Goal: Task Accomplishment & Management: Use online tool/utility

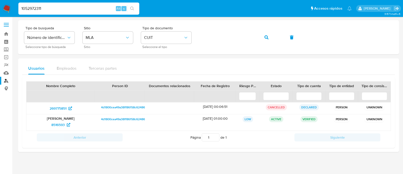
type input "1052972311"
click at [92, 10] on input "1052972311" at bounding box center [78, 8] width 121 height 7
click at [135, 7] on button "search-icon" at bounding box center [132, 8] width 10 height 7
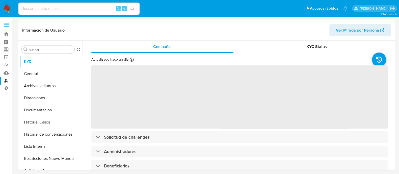
select select "10"
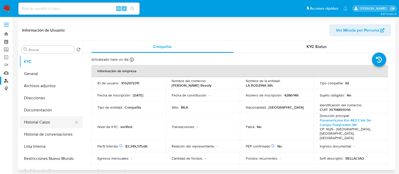
click at [62, 122] on button "Historial Casos" at bounding box center [48, 122] width 59 height 12
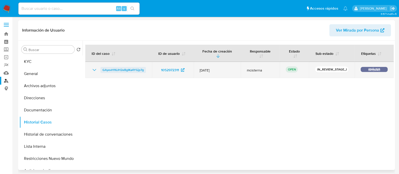
click at [121, 69] on span "GAyevH16JH2eBgIKa4YGjp7g" at bounding box center [122, 70] width 41 height 6
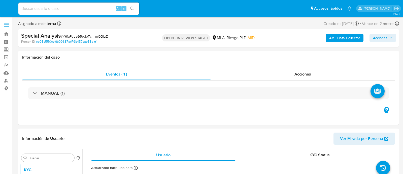
select select "10"
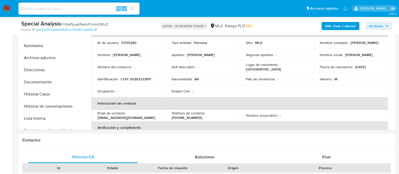
scroll to position [95, 0]
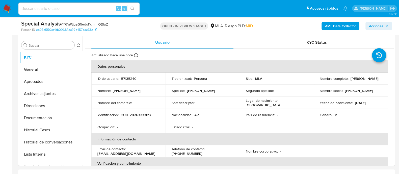
click at [80, 9] on input at bounding box center [78, 8] width 121 height 7
paste input "GAyevH16JH2eBgIKa4YGjp7g"
type input "GAyevH16JH2eBgIKa4YGjp7g"
click at [132, 9] on icon "search-icon" at bounding box center [132, 9] width 4 height 4
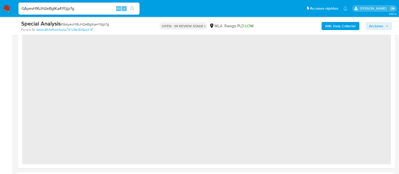
select select "10"
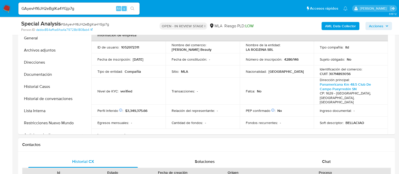
scroll to position [220, 0]
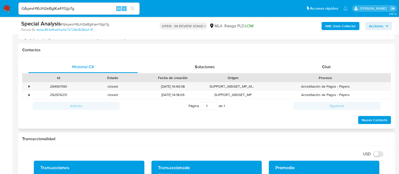
click at [325, 76] on div "Proceso" at bounding box center [324, 77] width 123 height 5
click at [311, 71] on div "Chat" at bounding box center [325, 67] width 109 height 12
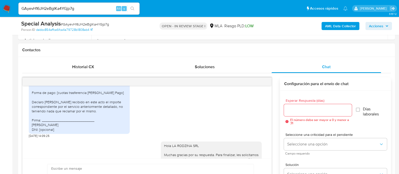
scroll to position [358, 0]
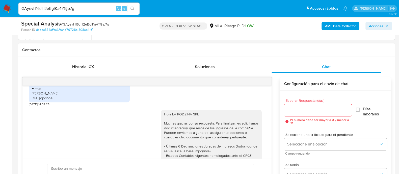
click at [182, 112] on div "Hola LA RODZINA SRL Muchas gracias por su respuesta. Para finalizar, les solici…" at bounding box center [211, 148] width 95 height 73
copy div "Hola LA RODZINA SRL"
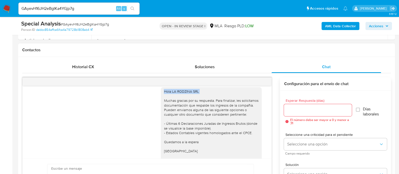
scroll to position [390, 0]
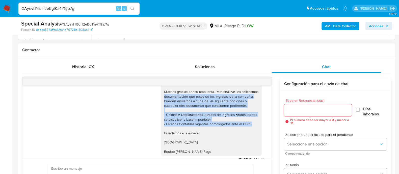
drag, startPoint x: 160, startPoint y: 96, endPoint x: 248, endPoint y: 123, distance: 92.1
click at [248, 123] on div "Hola LA RODZINA SRL Muchas gracias por su respuesta. Para finalizar, les solici…" at bounding box center [211, 116] width 95 height 73
copy div "documentación que respalde los ingresos de la compañía. Pueden enviarnos alguna…"
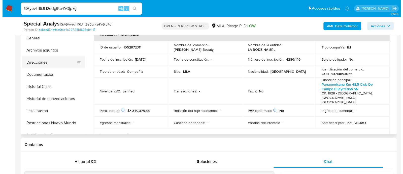
scroll to position [95, 0]
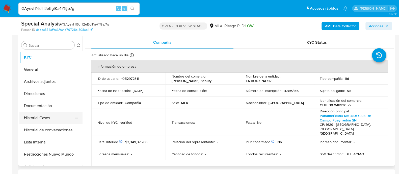
click at [46, 118] on button "Historial Casos" at bounding box center [48, 118] width 59 height 12
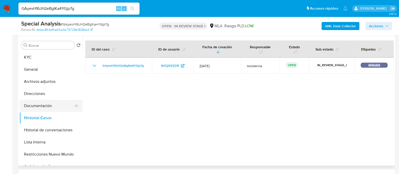
click at [61, 103] on button "Documentación" at bounding box center [48, 106] width 59 height 12
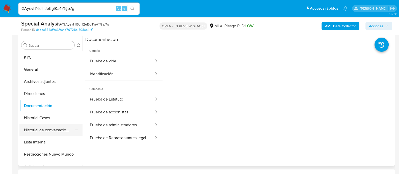
click at [59, 132] on button "Historial de conversaciones" at bounding box center [48, 130] width 59 height 12
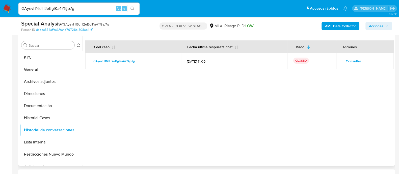
click at [355, 60] on span "Consultar" at bounding box center [352, 60] width 15 height 7
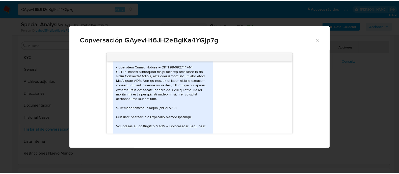
scroll to position [441, 0]
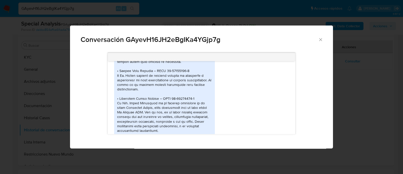
click at [318, 40] on icon "Cerrar" at bounding box center [320, 39] width 5 height 5
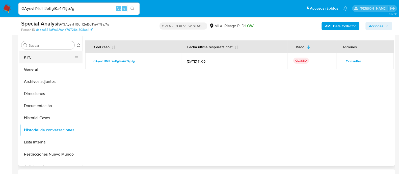
click at [31, 56] on button "KYC" at bounding box center [48, 57] width 59 height 12
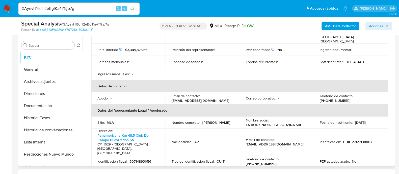
scroll to position [95, 0]
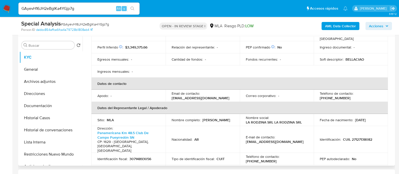
drag, startPoint x: 171, startPoint y: 94, endPoint x: 232, endPoint y: 94, distance: 60.8
click at [232, 94] on td "Email de contacto : mercadopago.bellaciao@gmail.com" at bounding box center [202, 96] width 74 height 12
copy p "mercadopago.bellaciao@gmail.com"
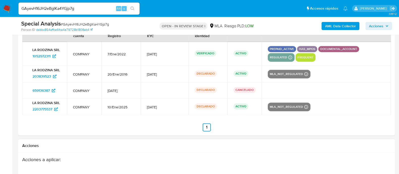
scroll to position [820, 0]
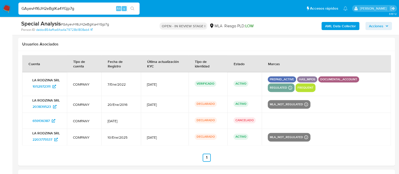
click at [72, 7] on input "GAyevH16JH2eBgIKa4YGjp7g" at bounding box center [78, 8] width 121 height 7
paste input "Y61aPtjuaG5edoFcmImOBIuZ"
type input "Y61aPtjuaG5edoFcmImOBIuZ"
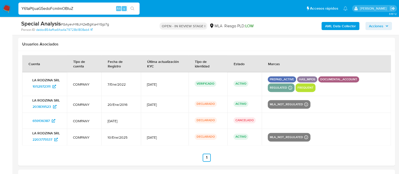
click at [137, 8] on button "search-icon" at bounding box center [132, 8] width 10 height 7
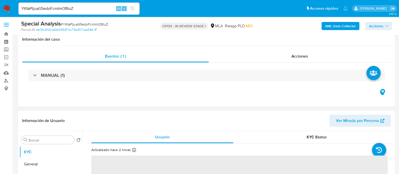
scroll to position [95, 0]
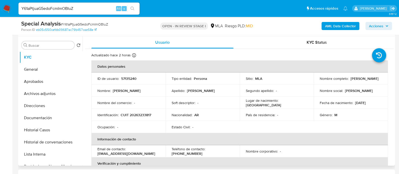
select select "10"
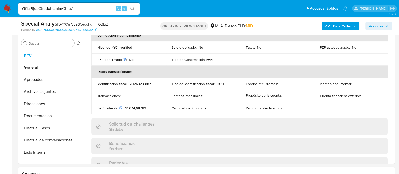
scroll to position [220, 0]
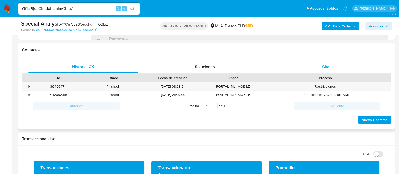
click at [324, 63] on div "Chat" at bounding box center [325, 67] width 109 height 12
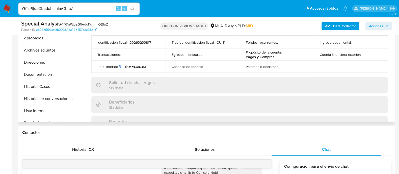
scroll to position [63, 0]
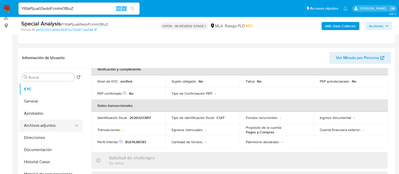
click at [55, 120] on button "Archivos adjuntos" at bounding box center [48, 125] width 59 height 12
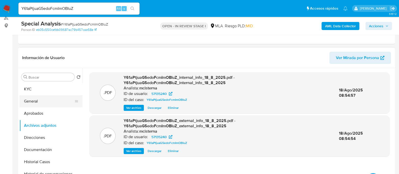
click at [52, 100] on button "General" at bounding box center [48, 101] width 59 height 12
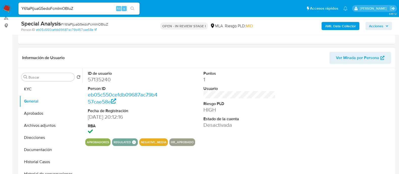
click at [99, 81] on dd "57135240" at bounding box center [124, 79] width 72 height 7
copy dd "57135240"
click at [64, 92] on button "KYC" at bounding box center [48, 89] width 59 height 12
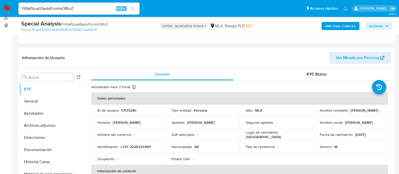
click at [146, 144] on p "CUIT 20263233817" at bounding box center [136, 146] width 31 height 5
copy p "20263233817"
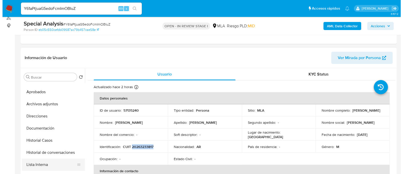
scroll to position [31, 0]
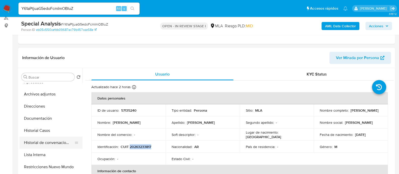
click at [56, 141] on button "Historial de conversaciones" at bounding box center [48, 142] width 59 height 12
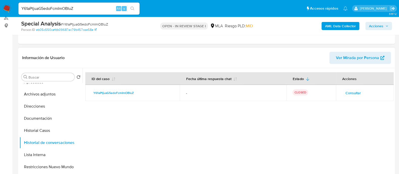
click at [355, 94] on span "Consultar" at bounding box center [352, 92] width 15 height 7
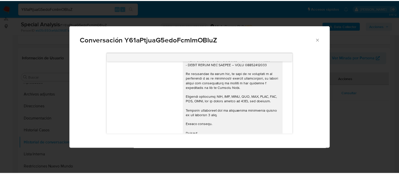
scroll to position [319, 0]
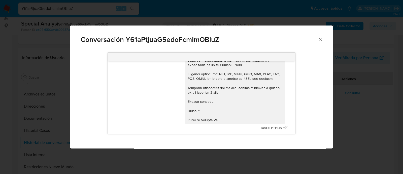
click at [39, 77] on div "Conversación Y61aPtjuaG5edoFcmImOBIuZ 18/08/2025 12:00:00 27/08/2025 14:44:39" at bounding box center [201, 87] width 403 height 174
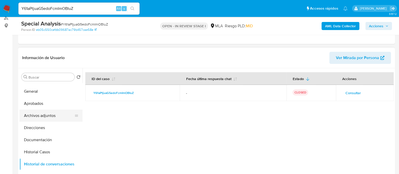
scroll to position [0, 0]
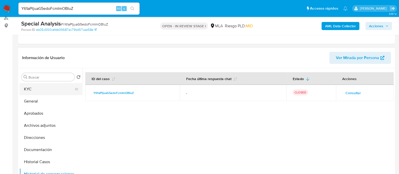
click at [47, 87] on button "KYC" at bounding box center [48, 89] width 59 height 12
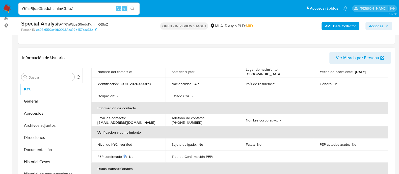
scroll to position [63, 0]
drag, startPoint x: 97, startPoint y: 124, endPoint x: 144, endPoint y: 123, distance: 47.7
click at [144, 123] on td "Email de contacto : javiercollova_77@hotmail.com" at bounding box center [128, 120] width 74 height 12
copy p "javiercollova_77@hotmail.com"
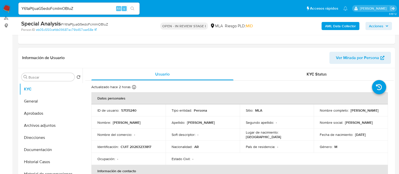
click at [126, 111] on p "57135240" at bounding box center [128, 110] width 15 height 5
copy p "57135240"
click at [58, 122] on button "Archivos adjuntos" at bounding box center [48, 125] width 59 height 12
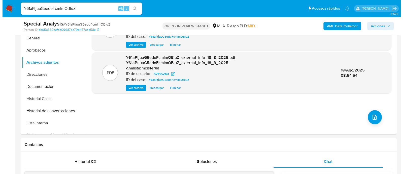
scroll to position [126, 0]
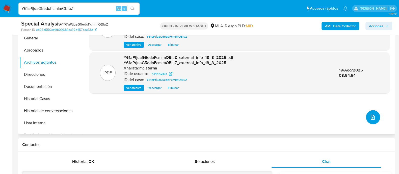
click at [375, 114] on button "upload-file" at bounding box center [373, 117] width 14 height 14
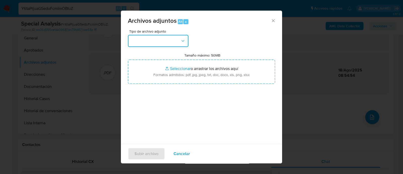
click at [152, 39] on button "button" at bounding box center [158, 41] width 61 height 12
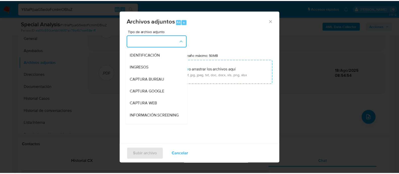
scroll to position [63, 0]
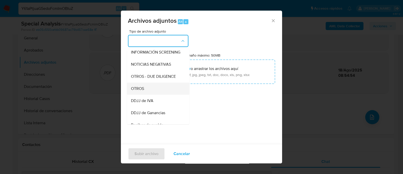
click at [153, 95] on div "OTROS" at bounding box center [156, 88] width 51 height 12
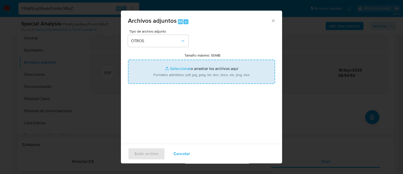
type input "C:\fakepath\Movimientos Y61aPtjuaG5edoFcmImOBIuZ_2025_09_02_12_27_01.xlsx"
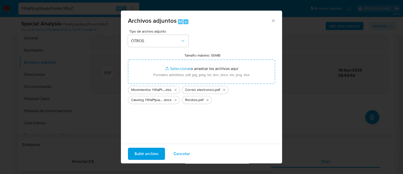
click at [157, 156] on span "Subir archivo" at bounding box center [147, 153] width 24 height 11
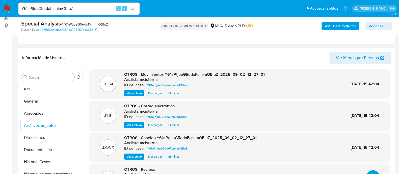
scroll to position [4, 0]
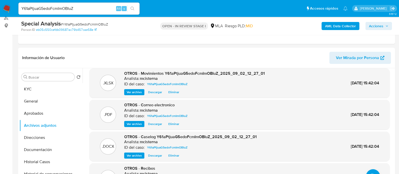
click at [376, 27] on span "Acciones" at bounding box center [376, 26] width 14 height 8
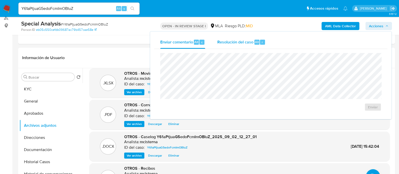
click at [247, 42] on span "Resolución del caso" at bounding box center [235, 42] width 36 height 6
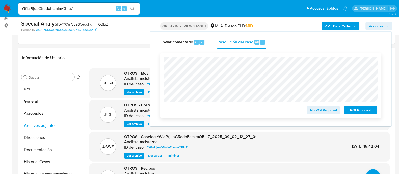
click at [363, 110] on span "ROI Proposal" at bounding box center [360, 109] width 26 height 7
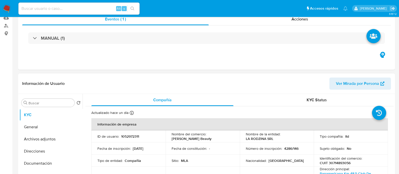
select select "10"
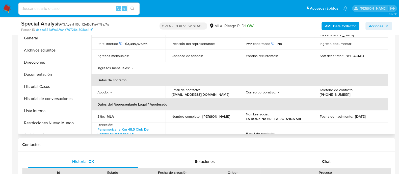
scroll to position [126, 0]
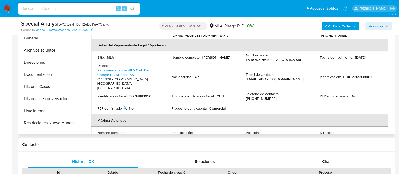
click at [276, 96] on p "(11) 68219446" at bounding box center [261, 98] width 31 height 5
copy p "68219446"
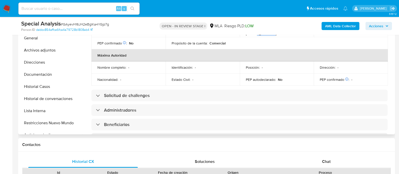
scroll to position [158, 0]
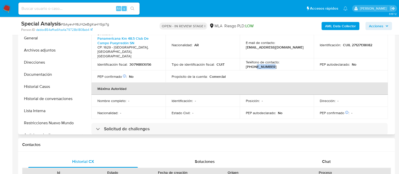
drag, startPoint x: 245, startPoint y: 42, endPoint x: 303, endPoint y: 42, distance: 57.5
click at [303, 42] on div "E-mail de contacto : mercadopago.bellaciao@gmail.com" at bounding box center [277, 44] width 62 height 9
copy p "mercadopago.bellaciao@gmail.com"
click at [96, 8] on input at bounding box center [78, 8] width 121 height 7
paste input "334756463"
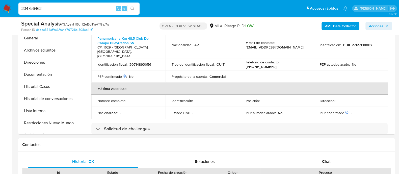
type input "334756463"
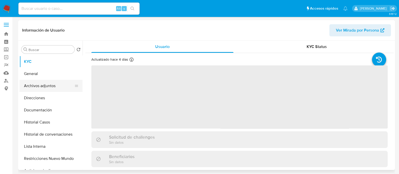
click at [54, 81] on button "Archivos adjuntos" at bounding box center [48, 86] width 59 height 12
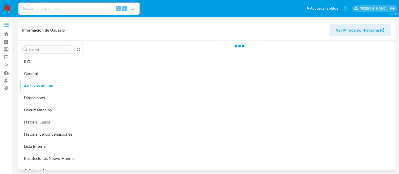
select select "10"
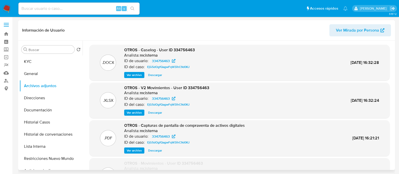
click at [135, 111] on span "Ver archivo" at bounding box center [134, 112] width 15 height 5
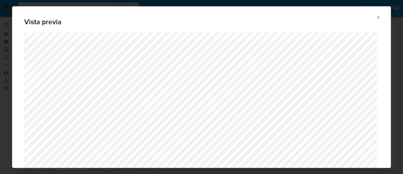
click at [379, 16] on icon "Attachment preview" at bounding box center [379, 17] width 4 height 4
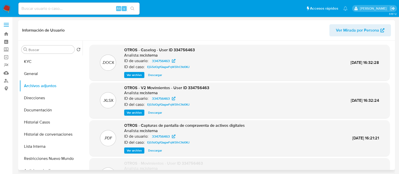
drag, startPoint x: 150, startPoint y: 112, endPoint x: 148, endPoint y: 114, distance: 2.6
click at [150, 112] on span "Descargar" at bounding box center [155, 112] width 14 height 5
click at [6, 83] on link "Buscador de personas" at bounding box center [30, 81] width 60 height 8
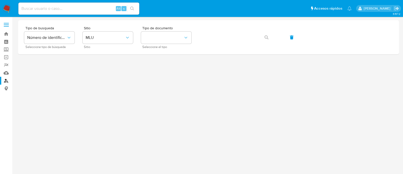
click at [78, 9] on input at bounding box center [78, 8] width 121 height 7
paste input "188710124"
type input "188710124"
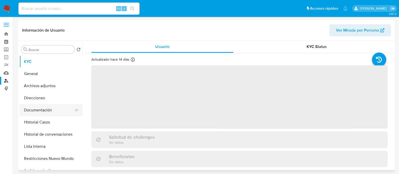
click at [62, 114] on button "Documentación" at bounding box center [48, 110] width 59 height 12
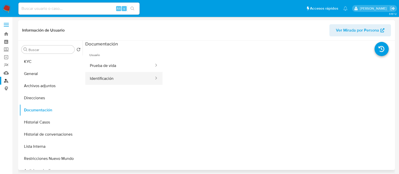
click at [116, 79] on button "Identificación" at bounding box center [119, 78] width 69 height 13
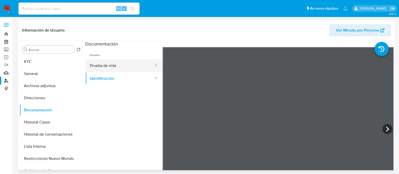
select select "10"
click at [138, 64] on button "Prueba de vida" at bounding box center [119, 65] width 69 height 13
click at [102, 71] on button "Prueba de vida" at bounding box center [119, 65] width 69 height 13
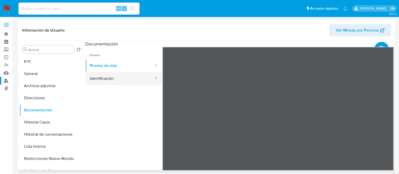
click at [108, 79] on button "Identificación" at bounding box center [119, 78] width 69 height 13
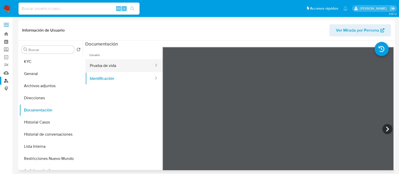
click at [121, 70] on button "Prueba de vida" at bounding box center [119, 65] width 69 height 13
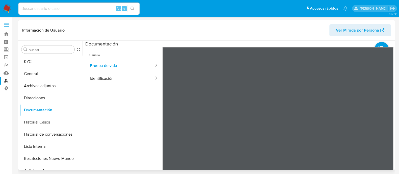
click at [350, 117] on div at bounding box center [277, 129] width 231 height 165
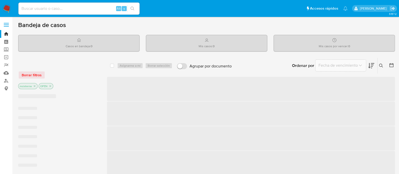
click at [57, 9] on input at bounding box center [78, 8] width 121 height 7
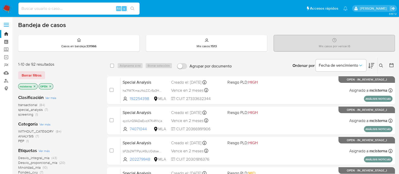
paste input "334756463"
type input "334756463"
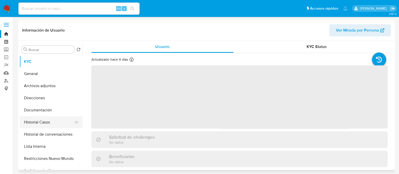
click at [59, 126] on button "Historial Casos" at bounding box center [48, 122] width 59 height 12
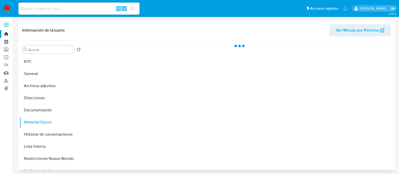
select select "10"
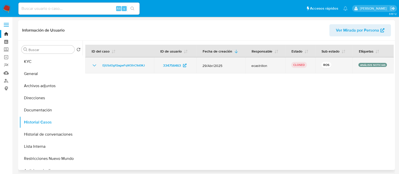
drag, startPoint x: 150, startPoint y: 65, endPoint x: 118, endPoint y: 69, distance: 32.1
click at [100, 67] on td "EjG5dOgfQagwFqW3ihC9d0KJ" at bounding box center [119, 65] width 69 height 16
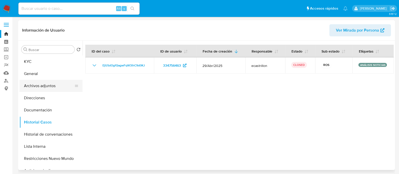
click at [43, 83] on button "Archivos adjuntos" at bounding box center [48, 86] width 59 height 12
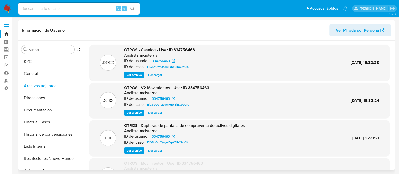
click at [158, 75] on span "Descargar" at bounding box center [155, 74] width 14 height 5
click at [156, 114] on span "Descargar" at bounding box center [155, 112] width 14 height 5
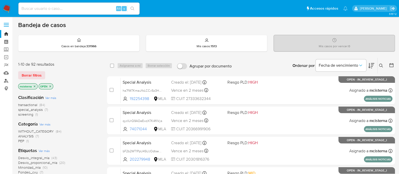
click at [4, 81] on link "Buscador de personas" at bounding box center [30, 81] width 60 height 8
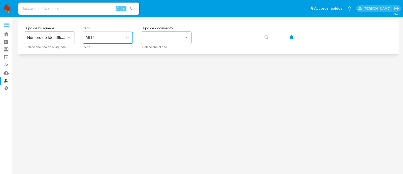
click at [96, 33] on button "MLU" at bounding box center [108, 38] width 50 height 12
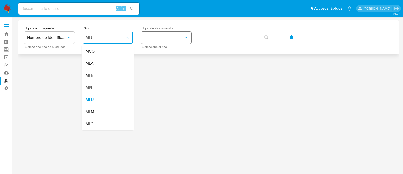
drag, startPoint x: 112, startPoint y: 65, endPoint x: 174, endPoint y: 33, distance: 69.8
click at [112, 65] on div "MLA" at bounding box center [106, 63] width 41 height 12
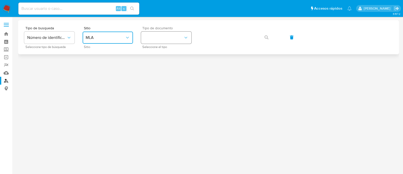
click at [175, 33] on button "identificationType" at bounding box center [166, 38] width 50 height 12
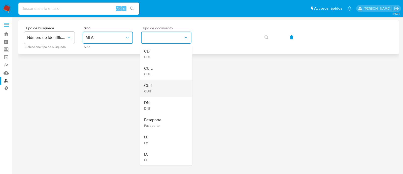
click at [171, 83] on div "CUIT CUIT" at bounding box center [164, 87] width 41 height 17
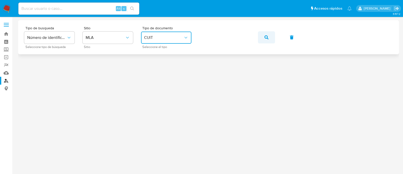
click at [262, 38] on button "button" at bounding box center [266, 37] width 17 height 12
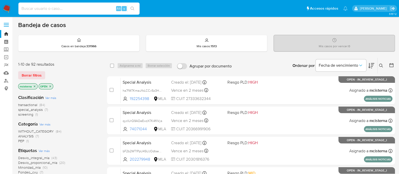
click at [64, 10] on input at bounding box center [78, 8] width 121 height 7
paste input "GAyevH16JH2eBgIKa4YGjp7g"
type input "GAyevH16JH2eBgIKa4YGjp7g"
click at [134, 6] on button "search-icon" at bounding box center [132, 8] width 10 height 7
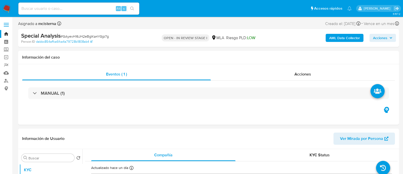
select select "10"
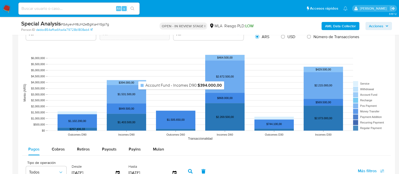
scroll to position [504, 0]
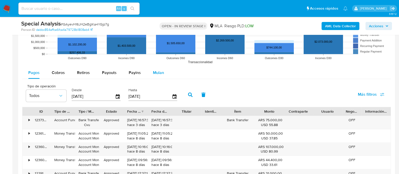
drag, startPoint x: 156, startPoint y: 76, endPoint x: 153, endPoint y: 78, distance: 3.1
click at [156, 76] on div "Mulan" at bounding box center [158, 73] width 11 height 12
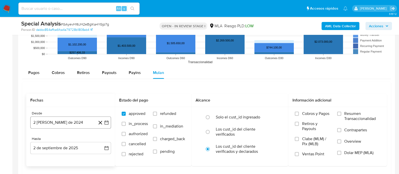
click at [77, 126] on button "2 de agosto de 2024" at bounding box center [70, 122] width 81 height 12
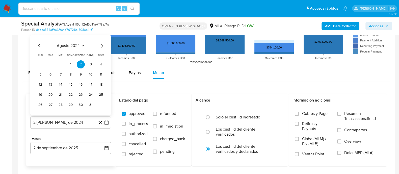
click at [76, 46] on span "agosto 2024" at bounding box center [68, 45] width 23 height 5
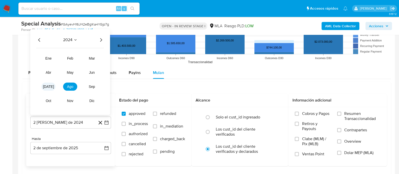
click at [47, 85] on span "jul" at bounding box center [48, 86] width 11 height 4
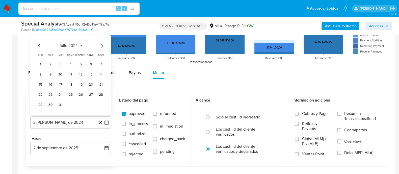
click at [105, 43] on div "julio 2024 julio 2024 lun lunes mar martes mié miércoles jue jueves vie viernes…" at bounding box center [70, 75] width 81 height 80
click at [104, 45] on icon "Mes siguiente" at bounding box center [102, 46] width 6 height 6
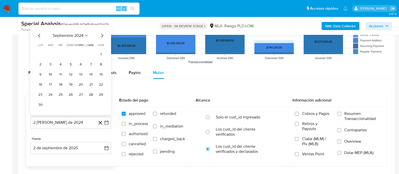
click at [104, 45] on th "dom domingo" at bounding box center [101, 45] width 8 height 4
click at [77, 35] on span "septiembre 2024" at bounding box center [68, 35] width 31 height 5
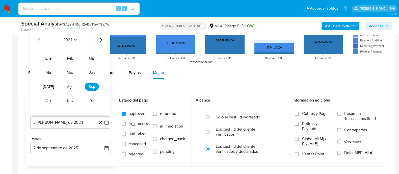
click at [97, 39] on div "2024" at bounding box center [70, 40] width 68 height 6
click at [99, 39] on icon "Año siguiente" at bounding box center [101, 40] width 6 height 6
click at [47, 85] on span "jul" at bounding box center [48, 86] width 11 height 4
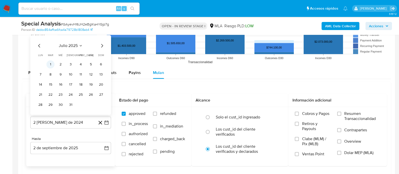
click at [51, 65] on button "1" at bounding box center [50, 64] width 8 height 8
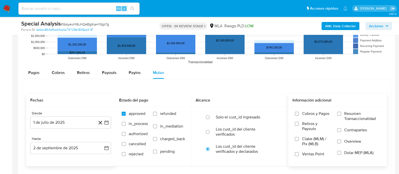
click at [368, 156] on label "Dolar MEP (MLA)" at bounding box center [358, 155] width 43 height 11
click at [341, 155] on input "Dolar MEP (MLA)" at bounding box center [339, 153] width 4 height 4
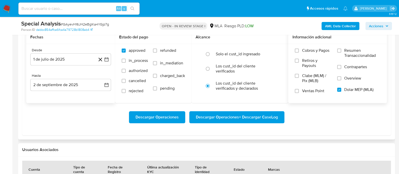
scroll to position [567, 0]
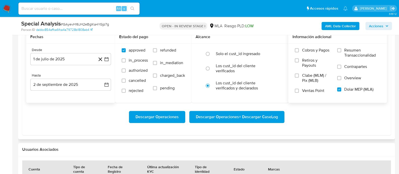
click at [271, 117] on span "Descargar Operaciones + Descargar CaseLog" at bounding box center [237, 116] width 82 height 11
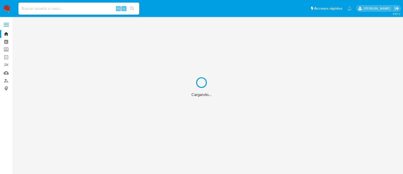
click at [93, 5] on div "Cargando..." at bounding box center [201, 87] width 403 height 174
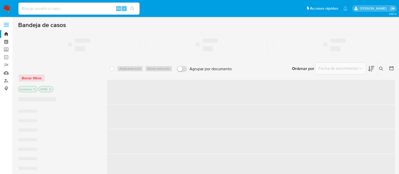
click at [76, 9] on input at bounding box center [78, 8] width 121 height 7
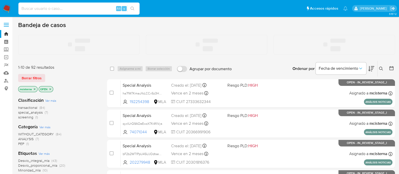
paste input "[PERSON_NAME]"
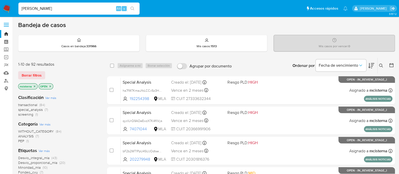
click at [93, 10] on input "RAMIREZ" at bounding box center [78, 8] width 121 height 7
paste input "677186711"
type input "677186711"
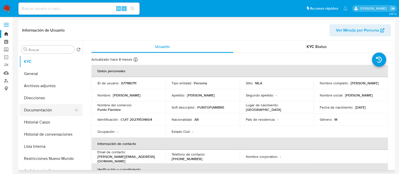
select select "10"
click at [58, 119] on button "Historial Casos" at bounding box center [48, 122] width 59 height 12
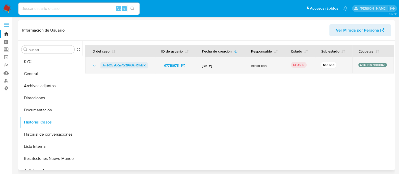
click at [134, 66] on span "JmS0XzzU0mAYZP6UknE1MtiX" at bounding box center [123, 65] width 43 height 6
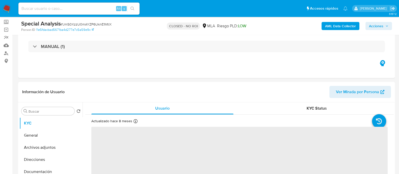
scroll to position [63, 0]
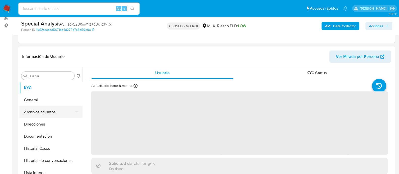
click at [59, 114] on button "Archivos adjuntos" at bounding box center [48, 112] width 59 height 12
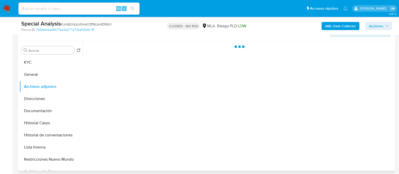
select select "10"
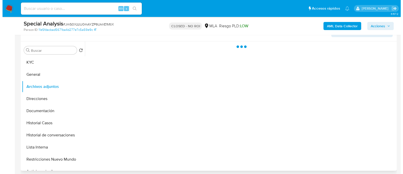
scroll to position [95, 0]
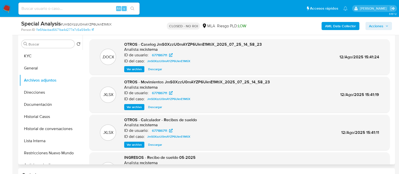
click at [140, 70] on span "Ver archivo" at bounding box center [134, 69] width 15 height 5
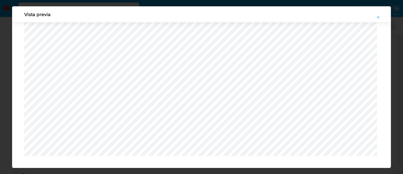
scroll to position [446, 0]
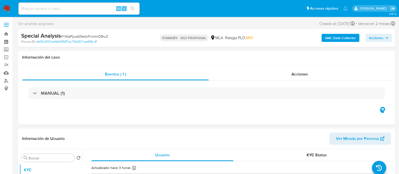
select select "10"
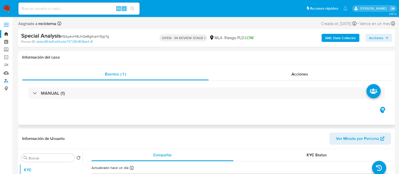
drag, startPoint x: 6, startPoint y: 79, endPoint x: 46, endPoint y: 82, distance: 39.4
click at [6, 79] on link "Buscador de personas" at bounding box center [30, 81] width 60 height 8
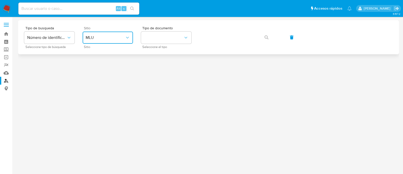
click at [95, 43] on button "MLU" at bounding box center [108, 38] width 50 height 12
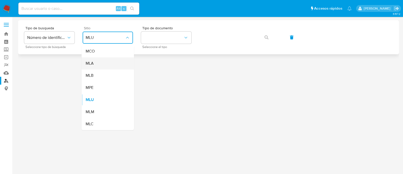
click at [97, 62] on div "MLA" at bounding box center [106, 63] width 41 height 12
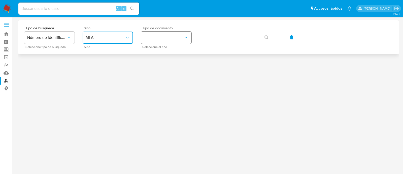
click at [158, 38] on button "identificationType" at bounding box center [166, 38] width 50 height 12
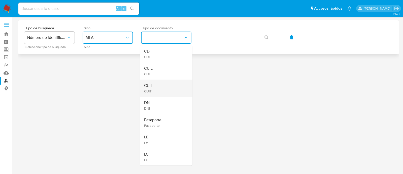
click at [156, 84] on div "CUIT CUIT" at bounding box center [164, 87] width 41 height 17
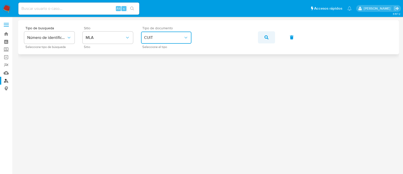
click at [266, 38] on icon "button" at bounding box center [267, 37] width 4 height 4
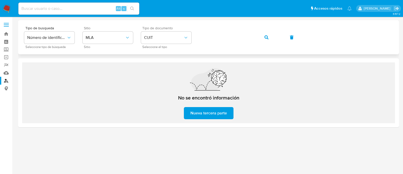
click at [262, 37] on button "button" at bounding box center [266, 37] width 17 height 12
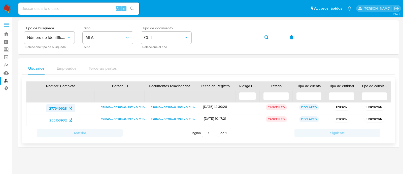
drag, startPoint x: 58, startPoint y: 108, endPoint x: 68, endPoint y: 108, distance: 9.1
click at [68, 108] on div "277649628" at bounding box center [61, 108] width 62 height 8
drag, startPoint x: 44, startPoint y: 120, endPoint x: 67, endPoint y: 121, distance: 23.2
click at [67, 121] on div "255153932" at bounding box center [61, 120] width 62 height 8
click at [263, 38] on button "button" at bounding box center [266, 37] width 17 height 12
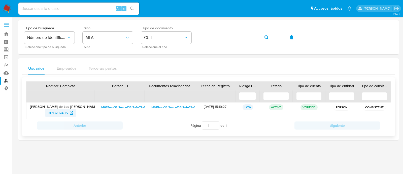
click at [69, 113] on span "2013707405" at bounding box center [60, 113] width 25 height 8
click at [263, 38] on button "button" at bounding box center [266, 37] width 17 height 12
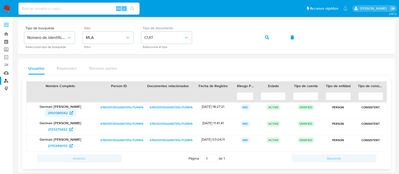
click at [58, 113] on span "2100589542" at bounding box center [58, 113] width 20 height 8
click at [73, 130] on icon at bounding box center [71, 129] width 4 height 4
click at [56, 143] on span "2315349055" at bounding box center [58, 145] width 20 height 8
click at [78, 7] on input at bounding box center [78, 8] width 121 height 7
paste input "GAyevH16JH2eBgIKa4YGjp7g"
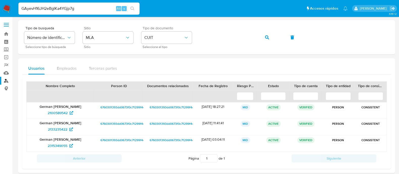
type input "GAyevH16JH2eBgIKa4YGjp7g"
click at [129, 7] on button "search-icon" at bounding box center [132, 8] width 10 height 7
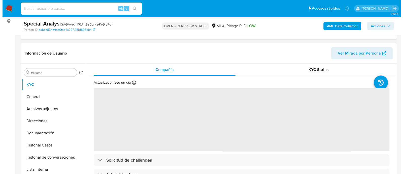
scroll to position [95, 0]
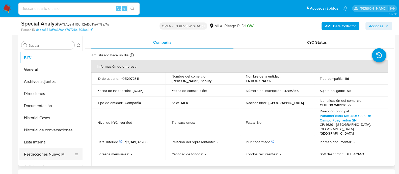
click at [68, 151] on button "Restricciones Nuevo Mundo" at bounding box center [48, 154] width 59 height 12
select select "10"
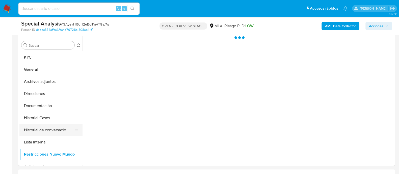
click at [39, 129] on button "Historial de conversaciones" at bounding box center [48, 130] width 59 height 12
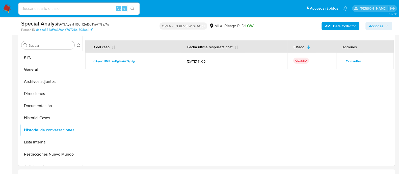
click at [357, 60] on span "Consultar" at bounding box center [352, 60] width 15 height 7
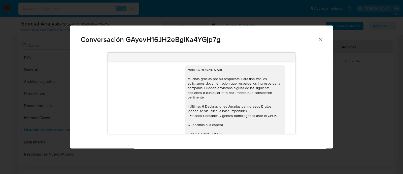
scroll to position [1206, 0]
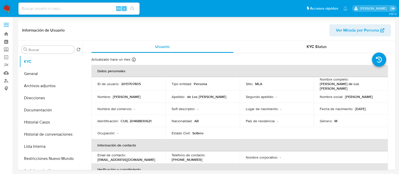
select select "10"
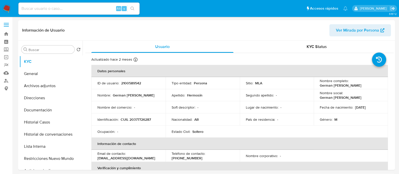
select select "10"
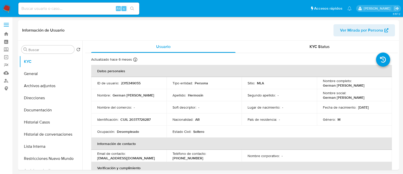
select select "10"
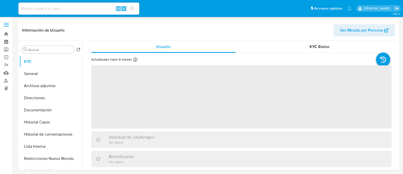
select select "10"
